Goal: Find contact information: Obtain details needed to contact an individual or organization

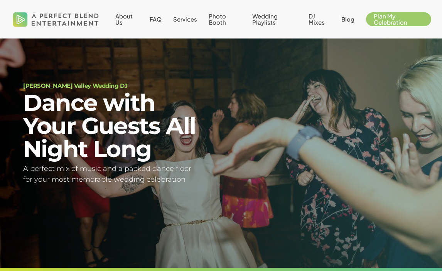
scroll to position [9, 0]
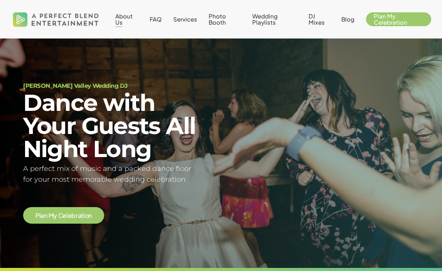
click at [121, 20] on span "About Us" at bounding box center [123, 18] width 17 height 13
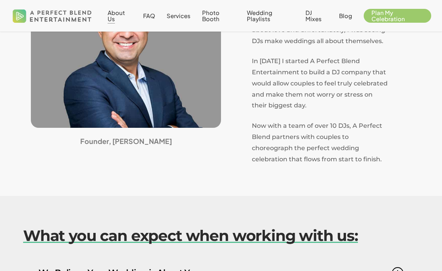
scroll to position [501, 0]
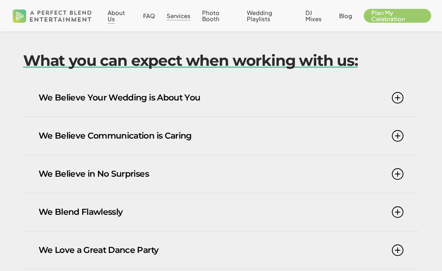
click at [175, 17] on span "Services" at bounding box center [179, 15] width 24 height 7
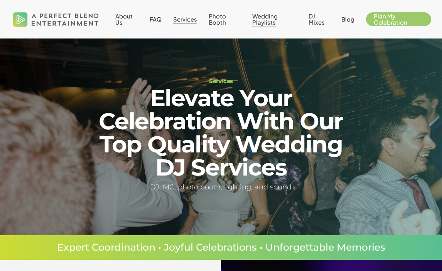
click at [267, 16] on span "Wedding Playlists" at bounding box center [264, 18] width 25 height 13
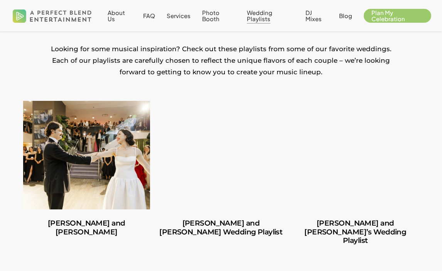
scroll to position [154, 0]
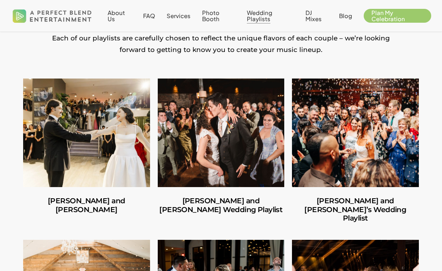
click at [346, 161] on link "Ilana and Andrew’s Wedding Playlist" at bounding box center [355, 133] width 127 height 109
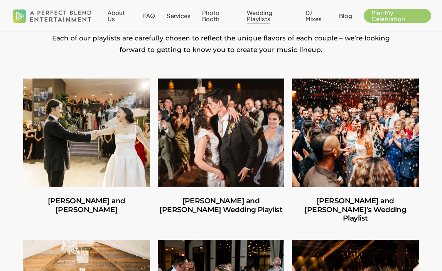
click at [229, 145] on link "Amber and Cooper’s Wedding Playlist" at bounding box center [221, 133] width 127 height 109
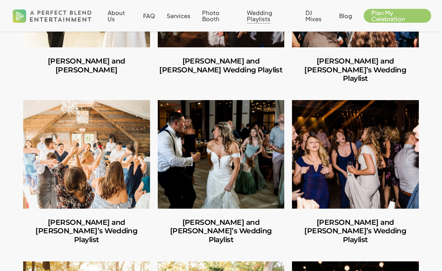
scroll to position [296, 0]
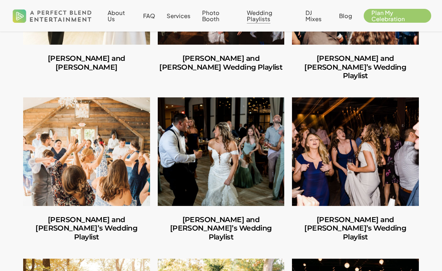
click at [83, 157] on link "Jules and Michelle’s Wedding Playlist" at bounding box center [86, 152] width 127 height 109
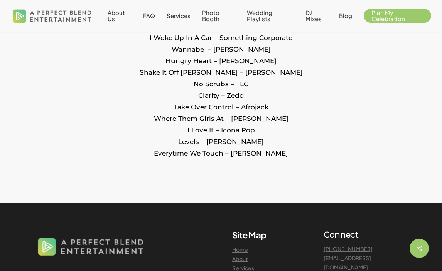
scroll to position [1022, 0]
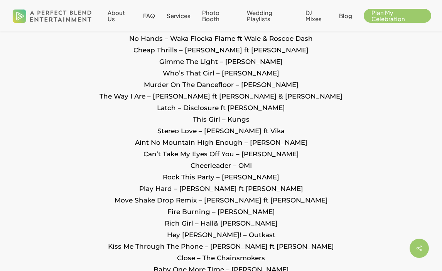
scroll to position [1582, 0]
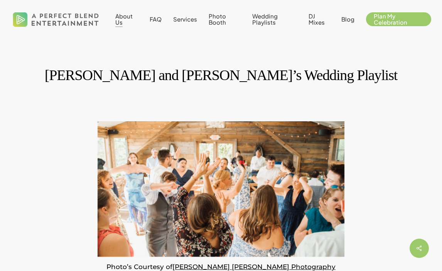
click at [120, 22] on span "About Us" at bounding box center [123, 18] width 17 height 13
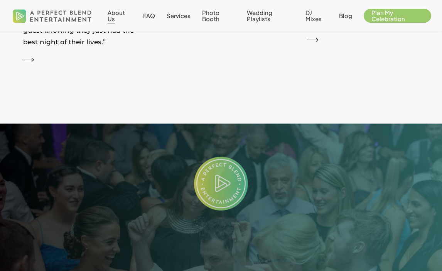
scroll to position [1628, 0]
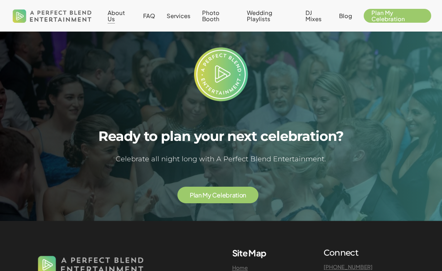
click at [205, 191] on span "P l a n M y C e l e b r a t i o n" at bounding box center [218, 195] width 56 height 8
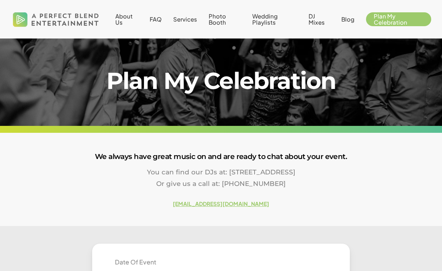
drag, startPoint x: 274, startPoint y: 208, endPoint x: 131, endPoint y: 202, distance: 143.5
click at [131, 202] on h6 "[EMAIL_ADDRESS][DOMAIN_NAME]" at bounding box center [221, 203] width 442 height 9
copy strong "[EMAIL_ADDRESS][DOMAIN_NAME]"
